Goal: Task Accomplishment & Management: Manage account settings

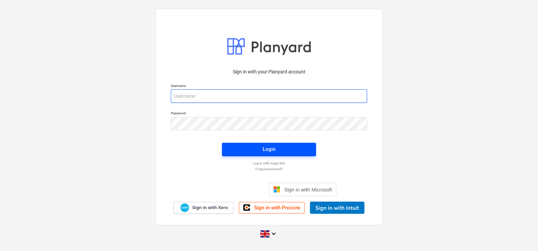
type input "[EMAIL_ADDRESS][DOMAIN_NAME]"
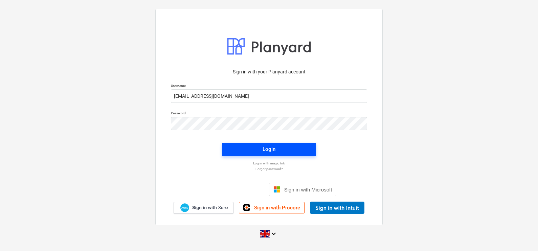
click at [271, 151] on div "Login" at bounding box center [268, 149] width 13 height 9
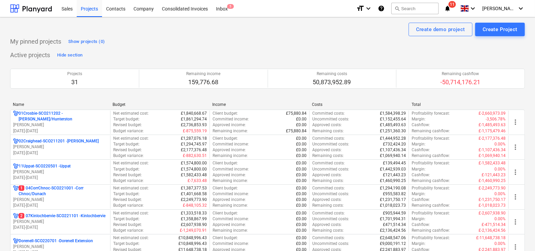
click at [451, 8] on icon "notifications" at bounding box center [447, 8] width 7 height 8
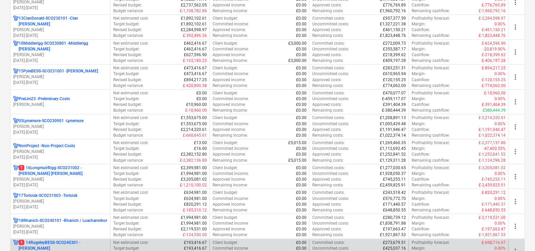
scroll to position [380, 0]
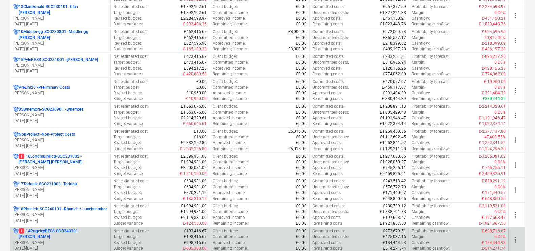
click at [64, 230] on p "1 14RugeleyBESS-SCO240301 - [PERSON_NAME]" at bounding box center [63, 233] width 89 height 11
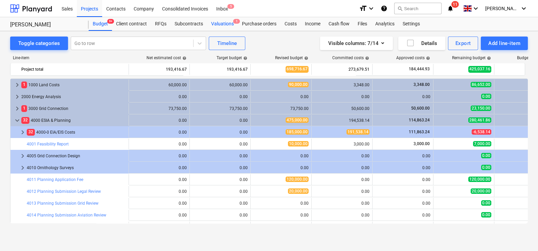
click at [234, 27] on div "Valuations 1" at bounding box center [222, 24] width 31 height 14
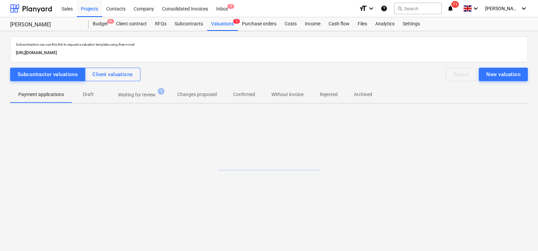
click at [155, 98] on p "Waiting for review" at bounding box center [137, 94] width 38 height 7
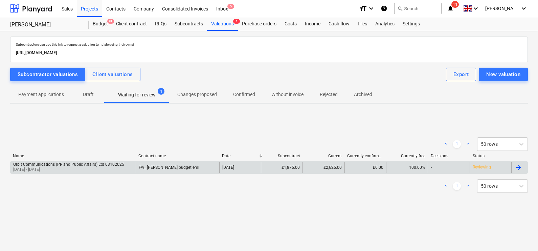
click at [295, 170] on div "£1,875.00" at bounding box center [282, 167] width 42 height 11
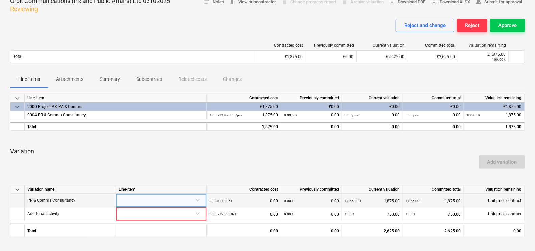
scroll to position [42, 0]
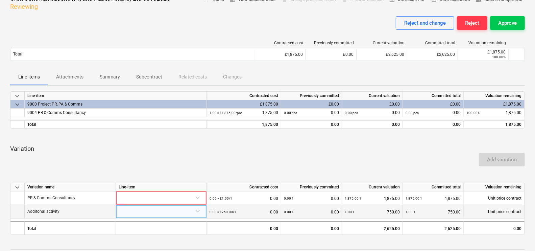
click at [192, 213] on div at bounding box center [161, 211] width 85 height 12
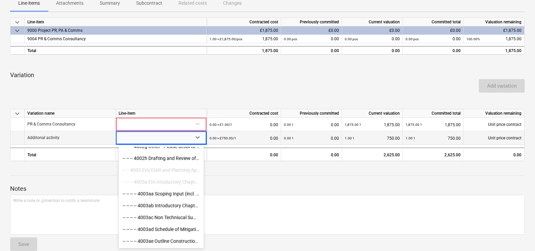
scroll to position [465, 0]
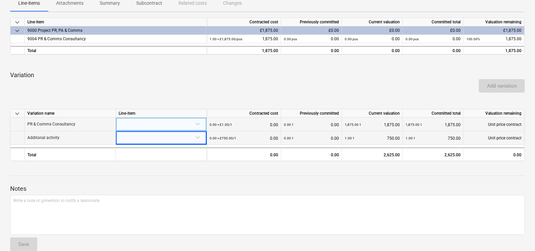
click at [474, 121] on div "Unit price contract" at bounding box center [494, 125] width 61 height 14
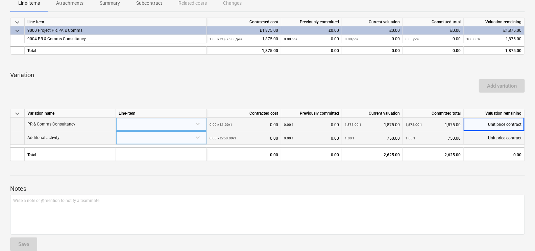
scroll to position [42, 0]
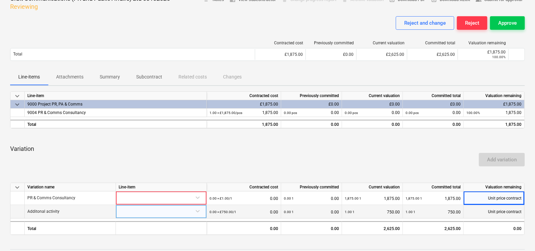
click at [148, 73] on p "Subcontract" at bounding box center [149, 76] width 26 height 7
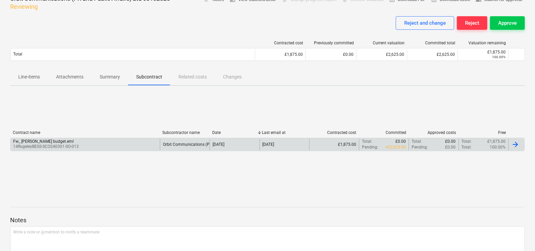
click at [140, 145] on div "Fw_ [PERSON_NAME] budget.eml 14RugeleyBESS-SCO240301-SO-013" at bounding box center [84, 144] width 149 height 11
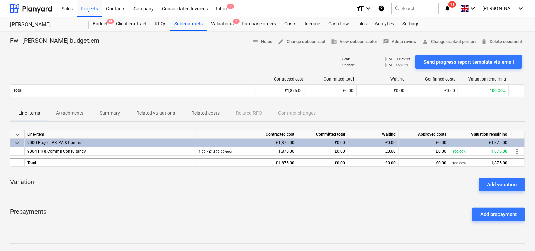
click at [119, 107] on button "Summary" at bounding box center [110, 113] width 37 height 16
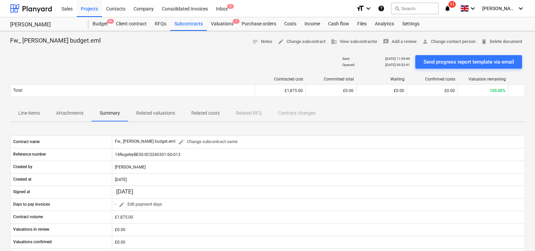
drag, startPoint x: 52, startPoint y: 113, endPoint x: 62, endPoint y: 113, distance: 10.5
click at [54, 112] on span "Attachments" at bounding box center [70, 113] width 44 height 11
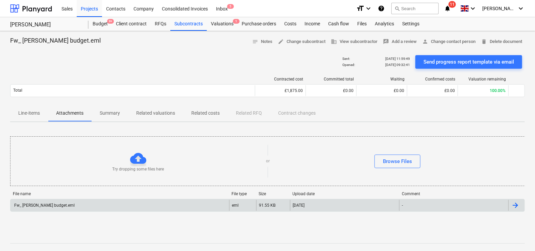
click at [130, 205] on div "Fw_ [PERSON_NAME] budget.eml" at bounding box center [119, 205] width 219 height 11
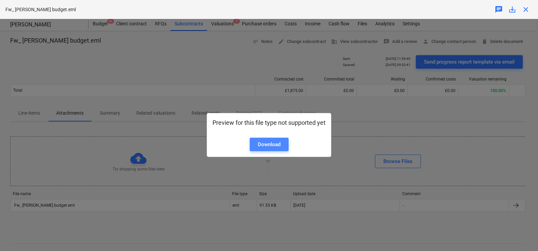
click at [274, 144] on div "Download" at bounding box center [269, 144] width 23 height 9
click at [293, 108] on div "Preview for this file type not supported yet Download" at bounding box center [269, 135] width 538 height 232
drag, startPoint x: 107, startPoint y: 117, endPoint x: 112, endPoint y: 110, distance: 8.2
click at [110, 113] on div "Preview for this file type not supported yet Download" at bounding box center [269, 135] width 538 height 232
click at [520, 8] on div "close" at bounding box center [526, 9] width 14 height 8
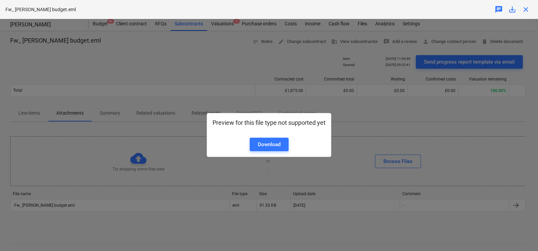
click at [525, 8] on span "close" at bounding box center [526, 9] width 8 height 8
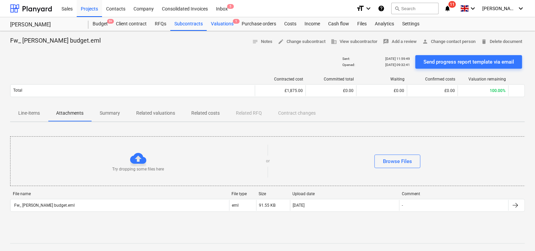
click at [221, 19] on div "Valuations 1" at bounding box center [222, 24] width 31 height 14
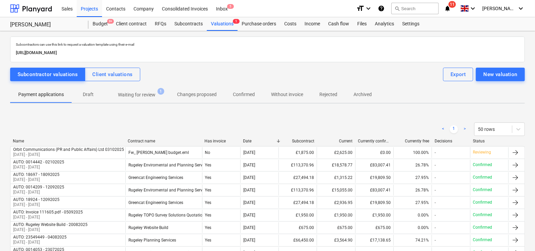
click at [132, 89] on span "Waiting for review 1" at bounding box center [137, 95] width 65 height 12
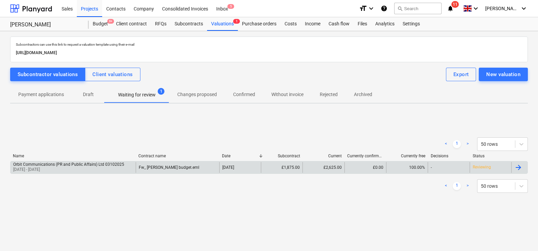
click at [208, 170] on div "Fw_ [PERSON_NAME] budget.eml" at bounding box center [178, 167] width 84 height 11
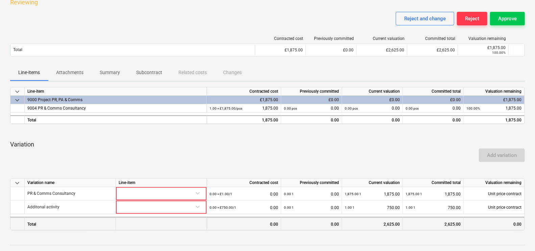
scroll to position [84, 0]
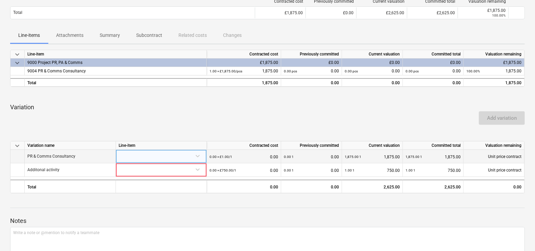
click at [198, 153] on div at bounding box center [161, 156] width 85 height 12
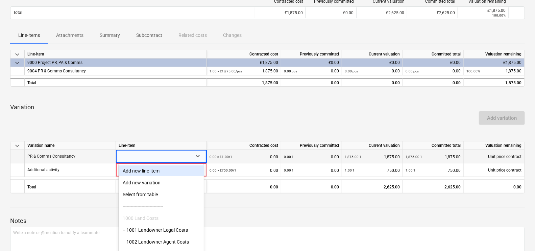
scroll to position [102, 0]
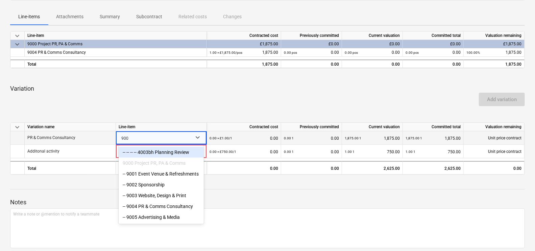
type input "9004"
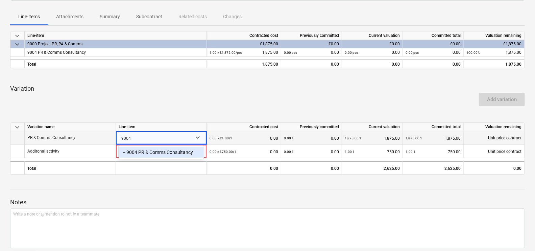
click at [181, 153] on div "-- 9004 PR & Comms Consultancy" at bounding box center [161, 152] width 85 height 11
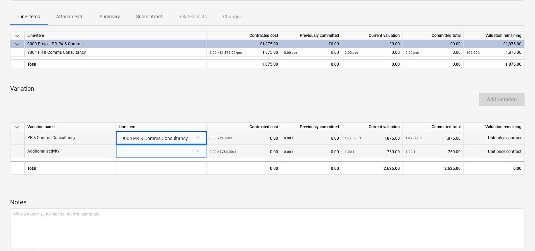
click at [187, 153] on div at bounding box center [161, 151] width 85 height 12
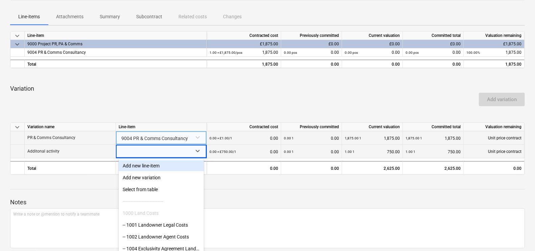
scroll to position [116, 0]
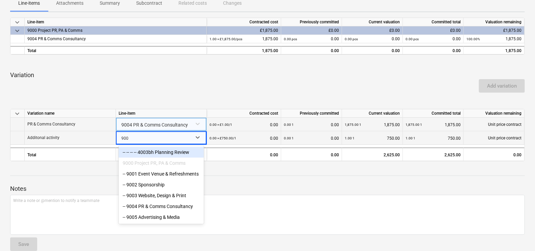
type input "9004"
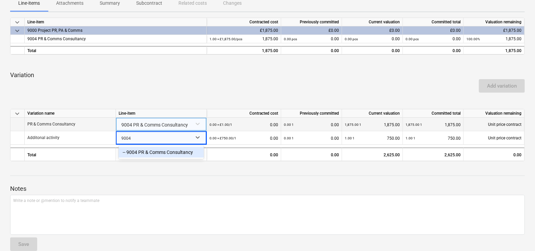
click at [174, 152] on div "-- 9004 PR & Comms Consultancy" at bounding box center [161, 152] width 85 height 11
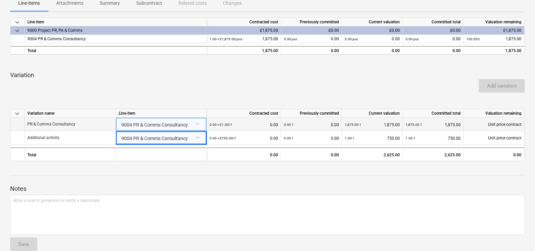
click at [248, 79] on div "Add variation" at bounding box center [267, 85] width 521 height 19
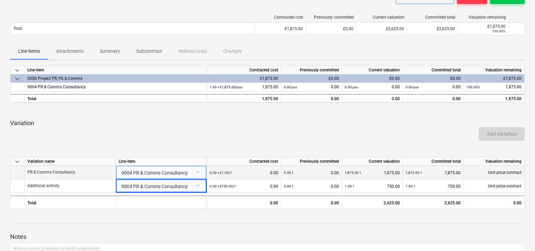
scroll to position [0, 0]
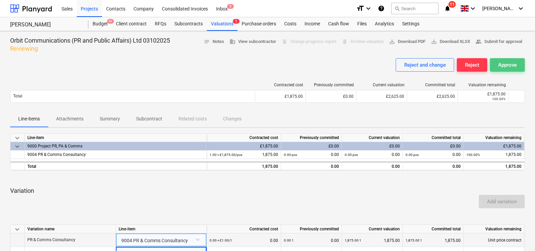
click at [510, 64] on div "Approve" at bounding box center [508, 65] width 19 height 9
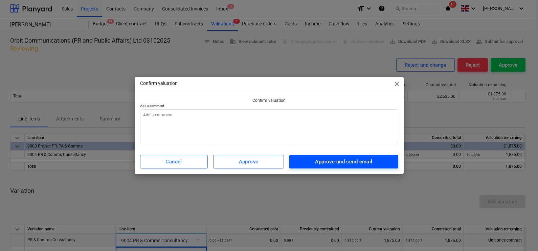
click at [330, 164] on div "Approve and send email" at bounding box center [343, 161] width 57 height 9
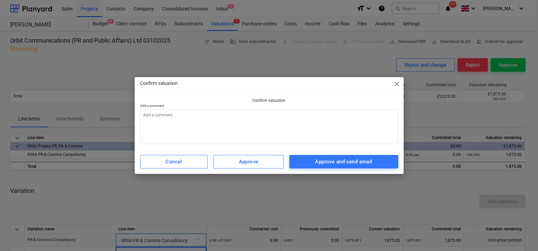
type textarea "x"
